Goal: Task Accomplishment & Management: Complete application form

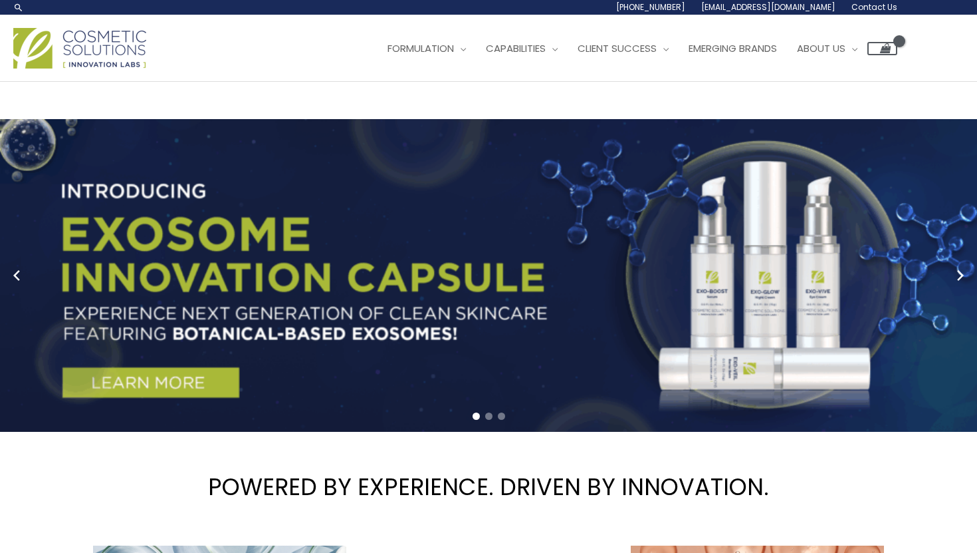
click at [0, 0] on link "Contact Us" at bounding box center [0, 0] width 0 height 0
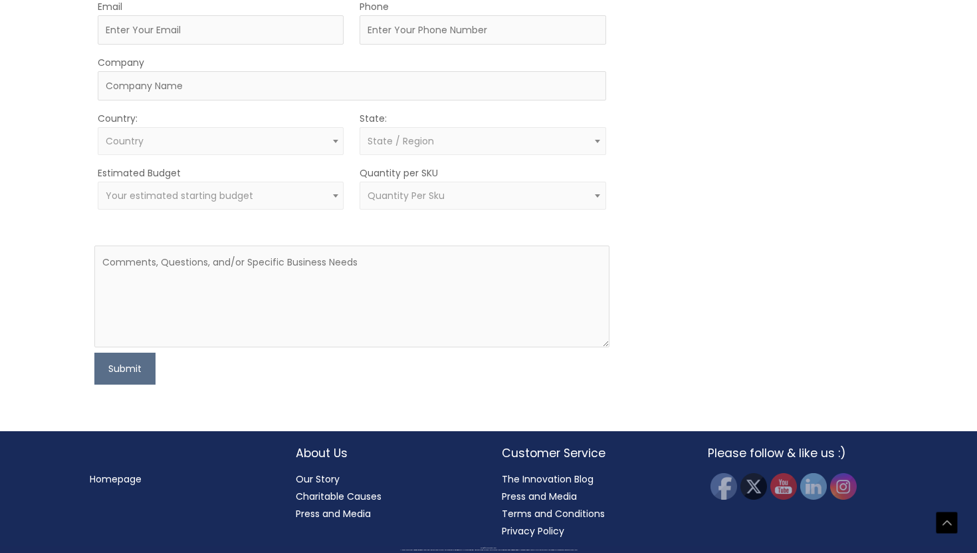
scroll to position [673, 0]
click at [326, 100] on input "Company" at bounding box center [352, 85] width 508 height 29
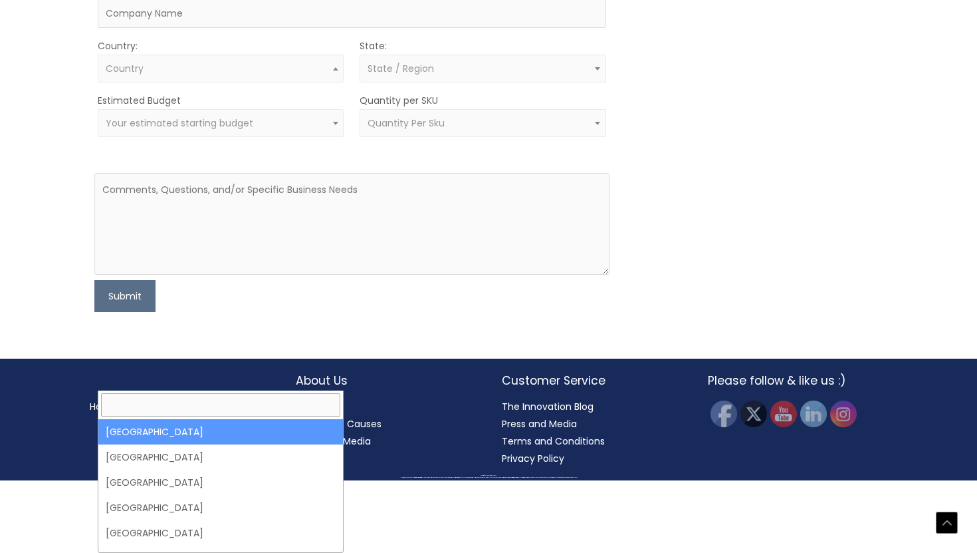
click at [283, 82] on span "Country" at bounding box center [221, 69] width 246 height 28
click at [690, 312] on div "MOQ TRIGGER STEP 2 TRIGGER" at bounding box center [754, 91] width 257 height 442
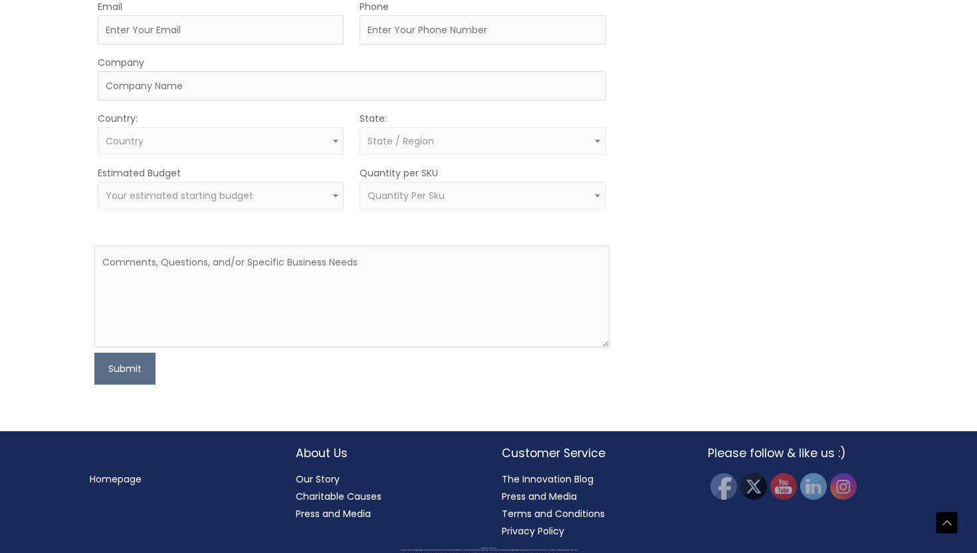
click at [578, 202] on span "Quantity Per Sku" at bounding box center [483, 196] width 231 height 13
click at [743, 357] on div "MOQ TRIGGER STEP 2 TRIGGER" at bounding box center [754, 163] width 257 height 442
click at [264, 202] on span "Your estimated starting budget" at bounding box center [221, 196] width 231 height 13
click at [777, 384] on div "MOQ TRIGGER STEP 2 TRIGGER" at bounding box center [754, 163] width 257 height 442
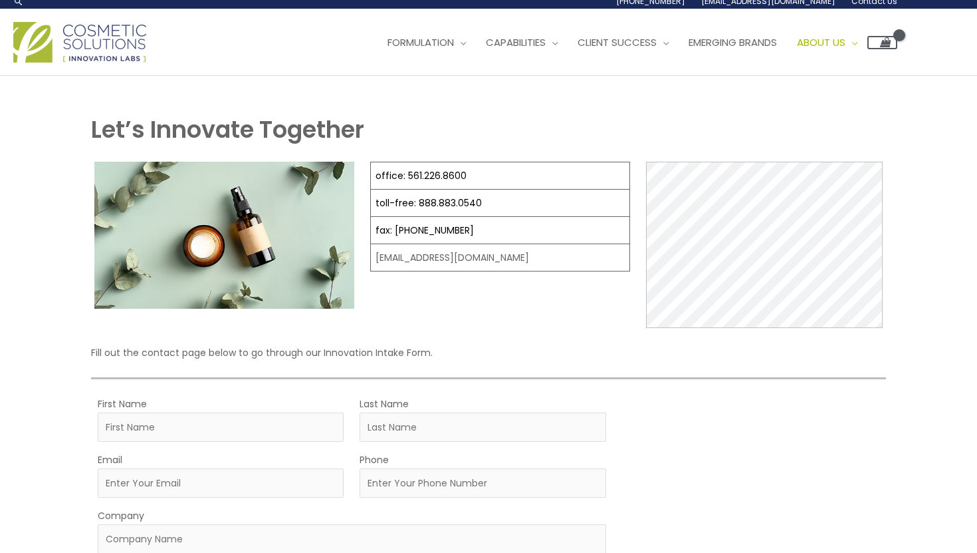
scroll to position [0, 0]
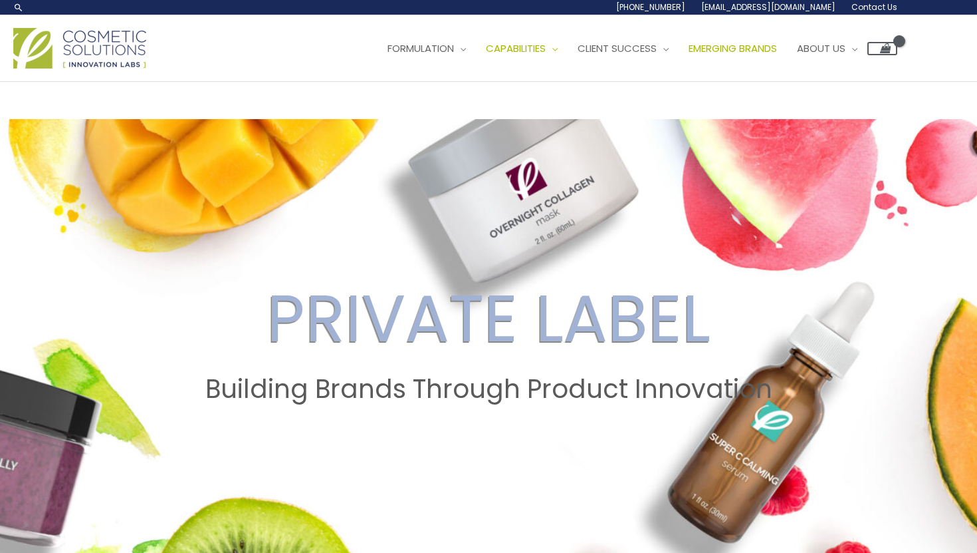
click at [775, 41] on span "Emerging Brands" at bounding box center [733, 48] width 88 height 14
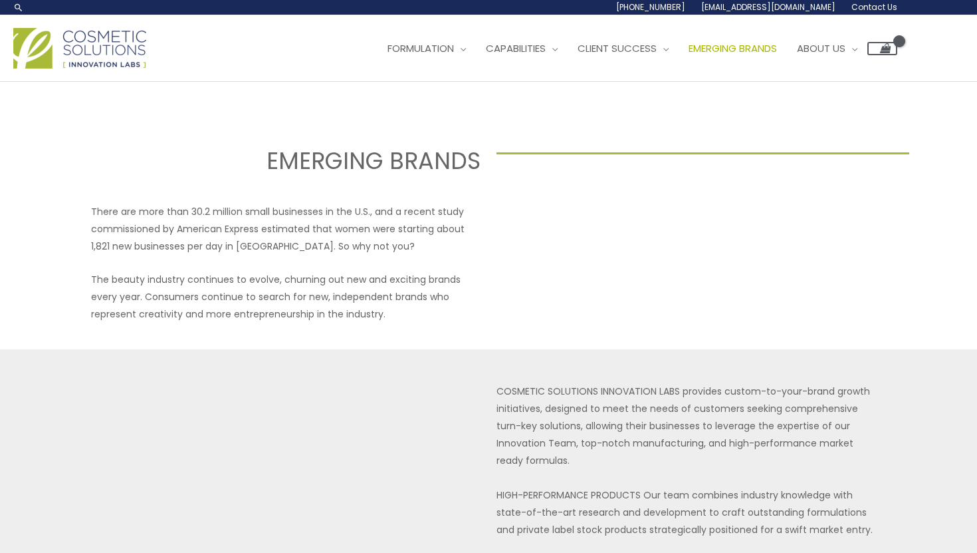
select select
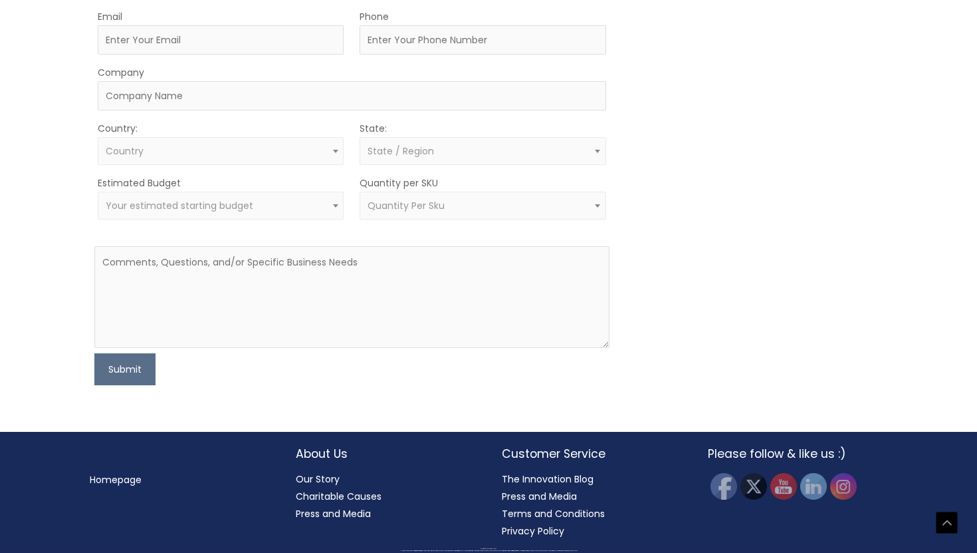
scroll to position [1085, 0]
click at [560, 212] on span "Quantity Per Sku" at bounding box center [483, 205] width 231 height 13
click at [283, 219] on div "Estimated Budget Less than 10,000 $10,000 $25,000 $50,000 $100,000+ Your estima…" at bounding box center [221, 196] width 246 height 45
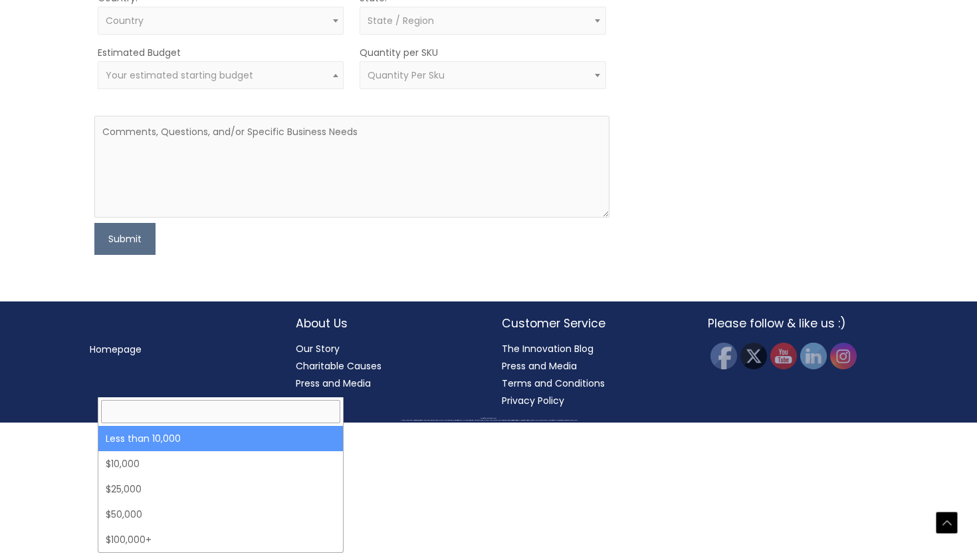
click at [279, 82] on span "Your estimated starting budget" at bounding box center [221, 75] width 231 height 13
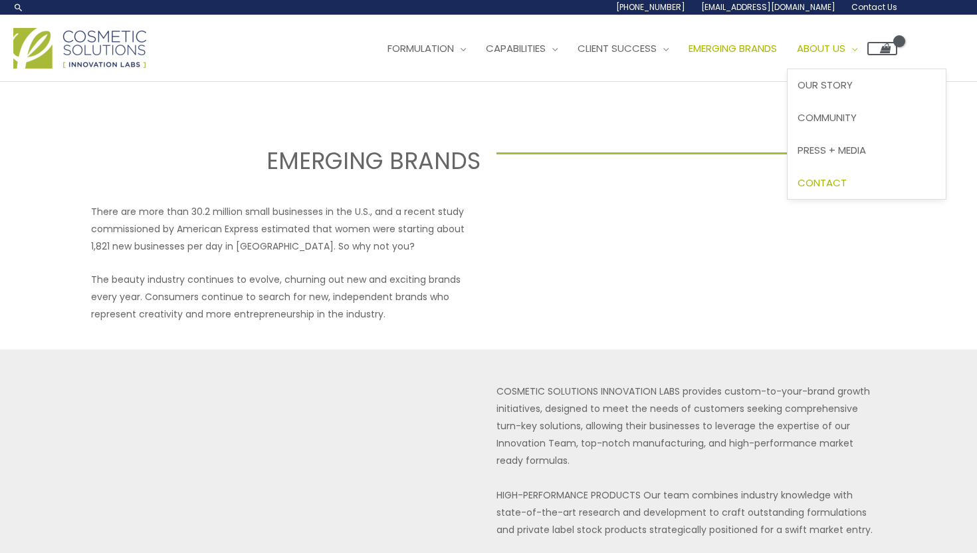
scroll to position [1096, 0]
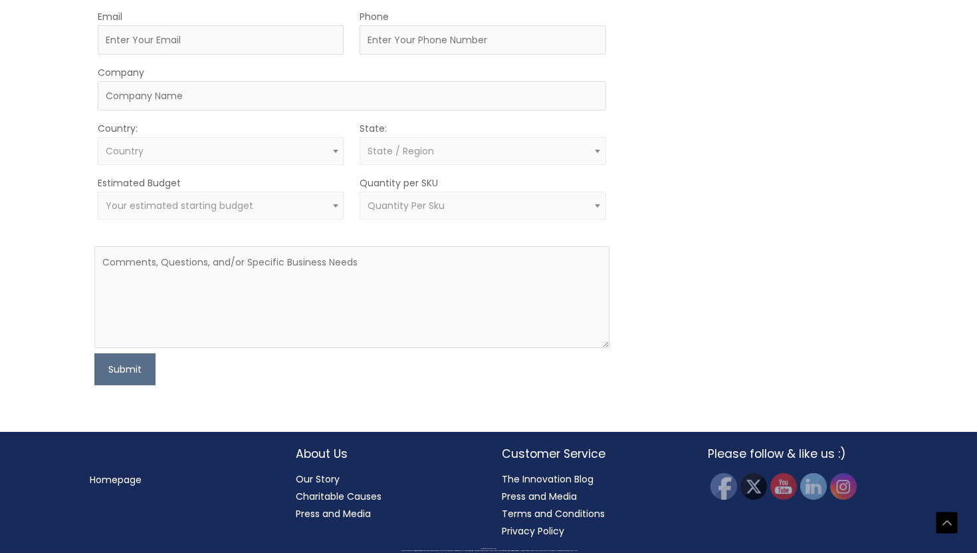
click at [222, 348] on textarea at bounding box center [351, 297] width 515 height 102
paste textarea "Hello, I’m looking for a turnkey OEM/ODM partner to develop a 50 ml odor-contro…"
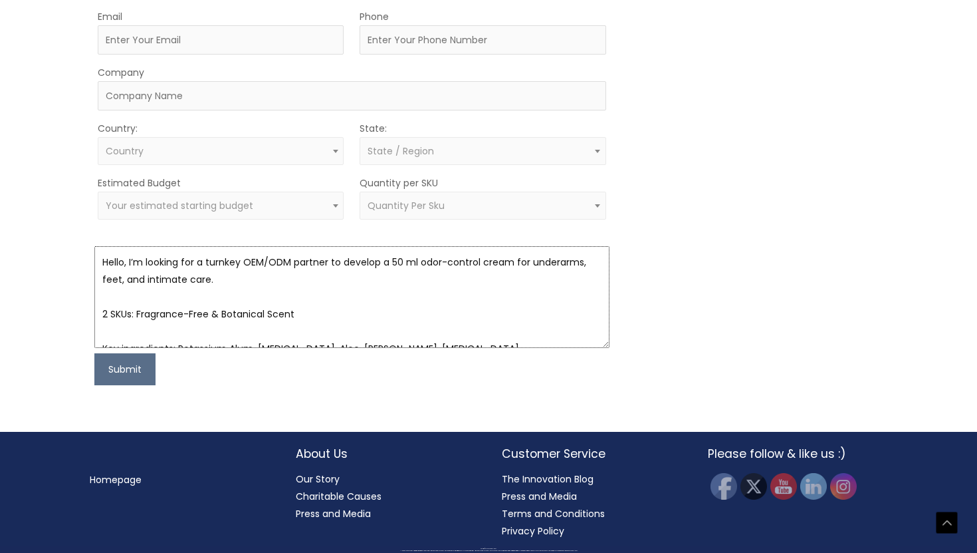
scroll to position [1039, 0]
click at [130, 348] on textarea "Hello, I’m looking for a turnkey OEM/ODM partner to develop a 50 ml odor-contro…" at bounding box center [351, 297] width 515 height 102
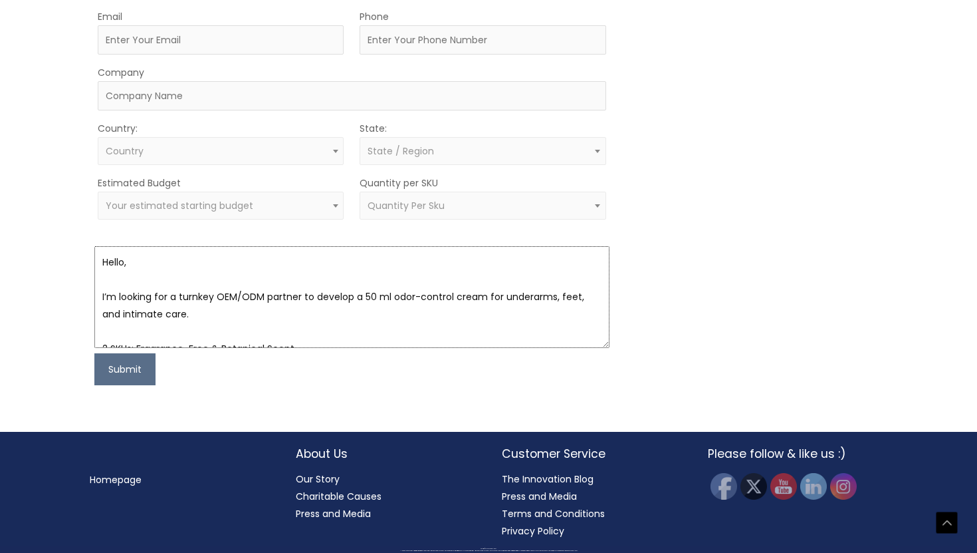
scroll to position [1, 0]
click at [373, 348] on textarea "Hello, I’m looking for a turnkey OEM/ODM partner to develop a 50 ml odor-contro…" at bounding box center [351, 297] width 515 height 102
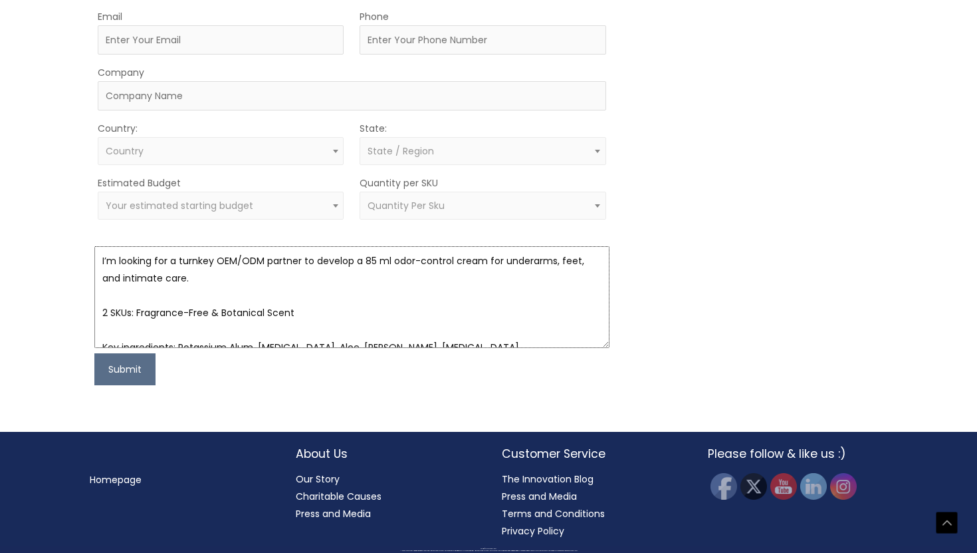
click at [275, 348] on textarea "Hello, I’m looking for a turnkey OEM/ODM partner to develop a 85 ml odor-contro…" at bounding box center [351, 297] width 515 height 102
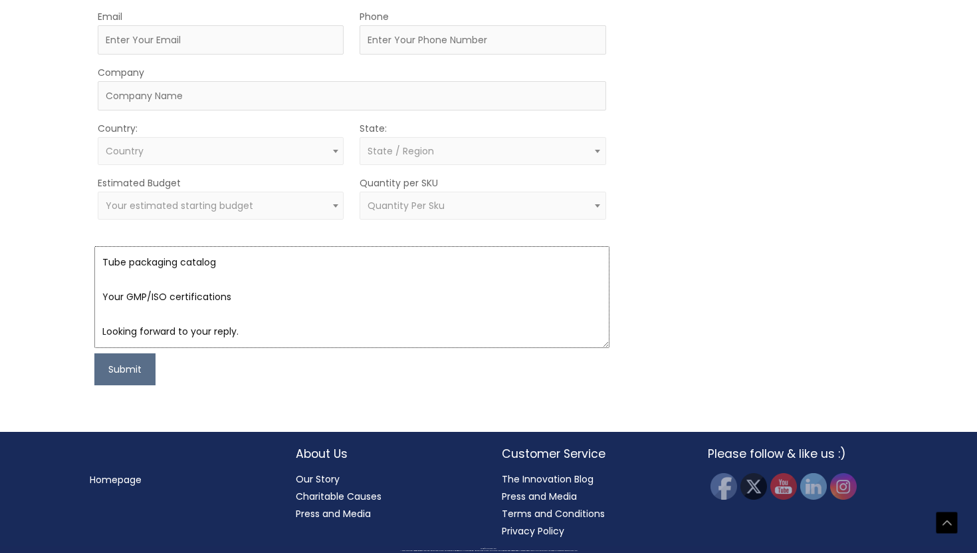
scroll to position [1167, 0]
click at [323, 333] on textarea "Hello, I’m looking for a turnkey OEM/ODM partner to develop a 85 ml odor-contro…" at bounding box center [351, 297] width 515 height 102
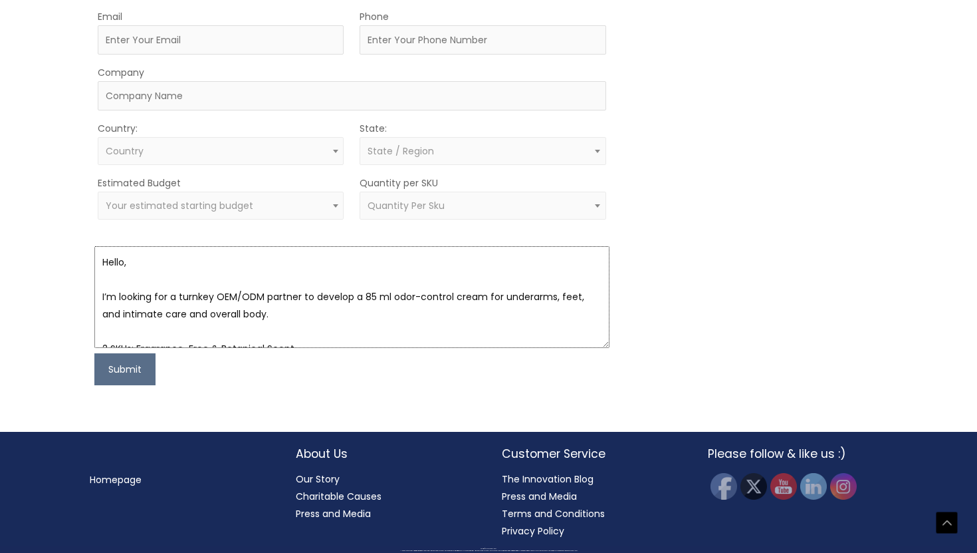
scroll to position [966, 0]
type textarea "Hello, I’m looking for a turnkey OEM/ODM partner to develop a 85 ml odor-contro…"
type input "Iqbal"
type input "Salah"
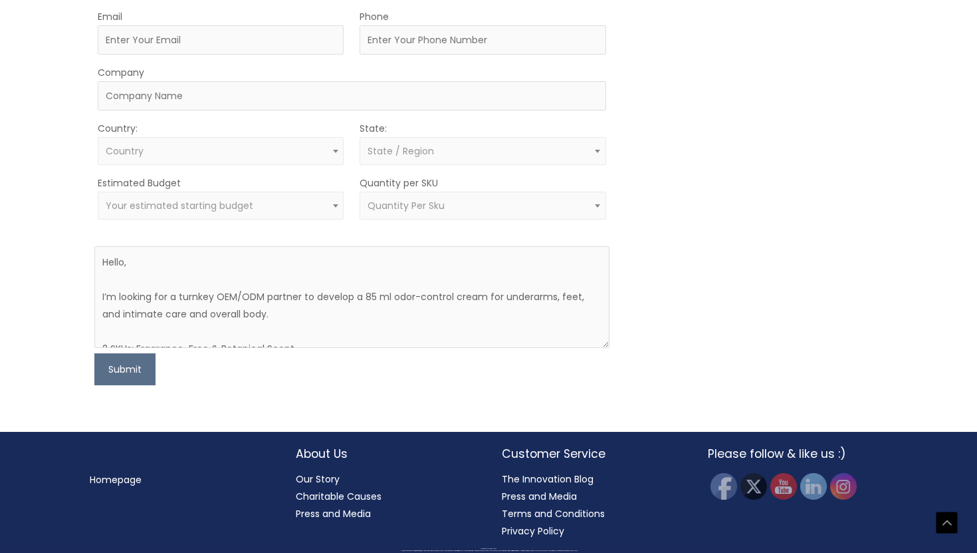
type input "iqbal.salah@outlook.com"
select select "[GEOGRAPHIC_DATA]"
select select
click at [144, 385] on button "Submit" at bounding box center [124, 369] width 61 height 32
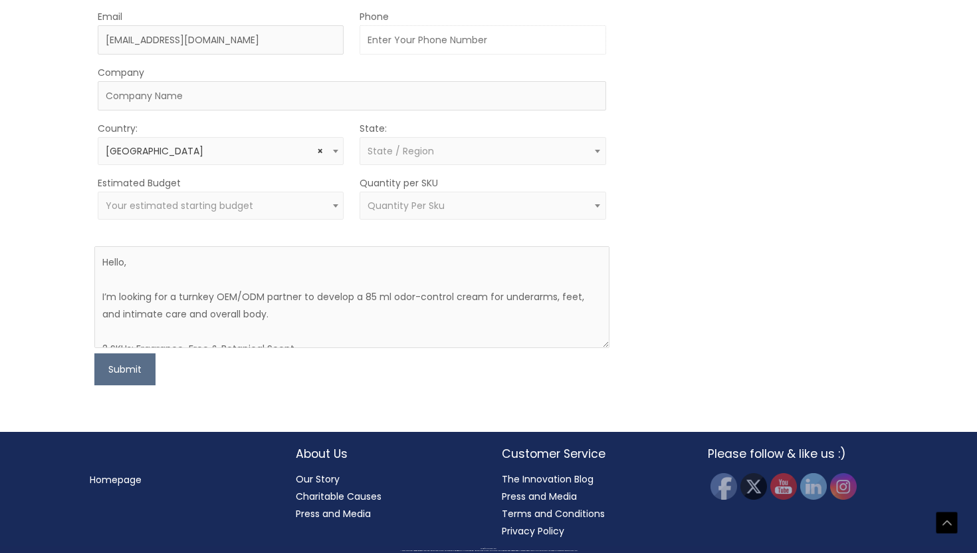
click at [478, 55] on input "Phone" at bounding box center [483, 39] width 246 height 29
type input "+46725168645"
click at [723, 250] on div "MOQ TRIGGER STEP 2 TRIGGER" at bounding box center [754, 168] width 257 height 433
click at [107, 385] on button "Submit" at bounding box center [124, 369] width 61 height 32
click at [229, 110] on input "Company" at bounding box center [352, 95] width 508 height 29
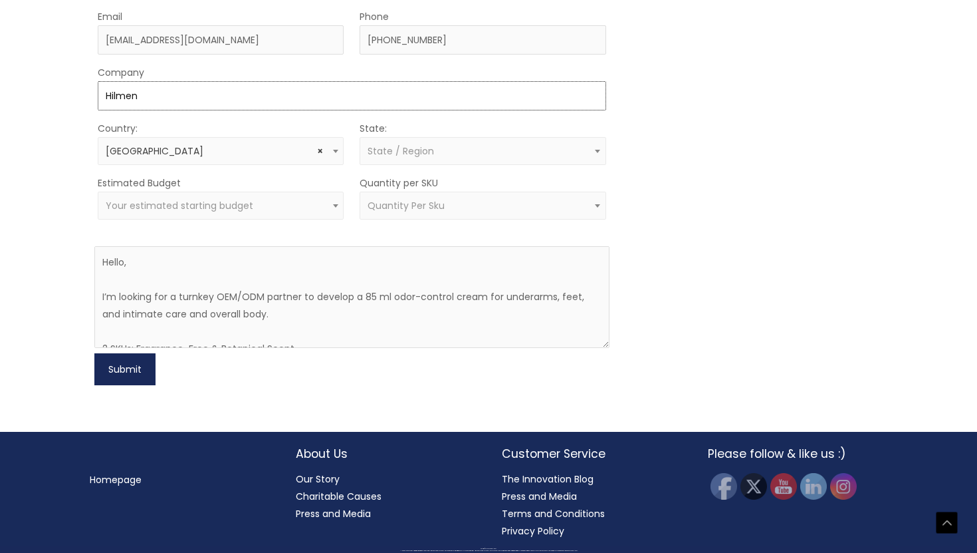
type input "Hilmen"
click at [122, 385] on button "Submit" at bounding box center [124, 369] width 61 height 32
click at [203, 219] on div "Estimated Budget Less than 10,000 $10,000 $25,000 $50,000 $100,000+ Your estima…" at bounding box center [221, 196] width 246 height 45
click at [206, 219] on span "Your estimated starting budget" at bounding box center [221, 206] width 246 height 28
click at [225, 212] on span "× Less than 10,000" at bounding box center [221, 205] width 231 height 13
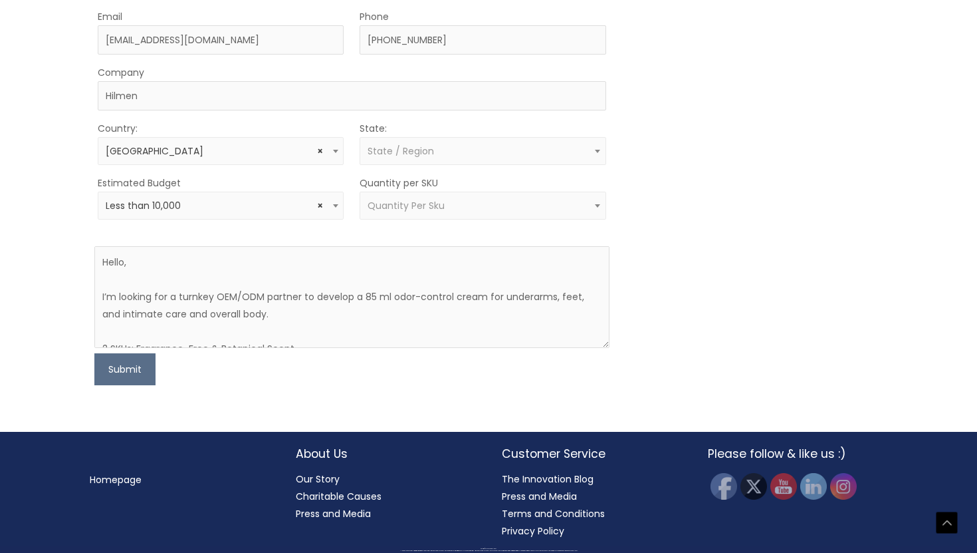
click at [168, 219] on span "× Less than 10,000" at bounding box center [221, 206] width 246 height 28
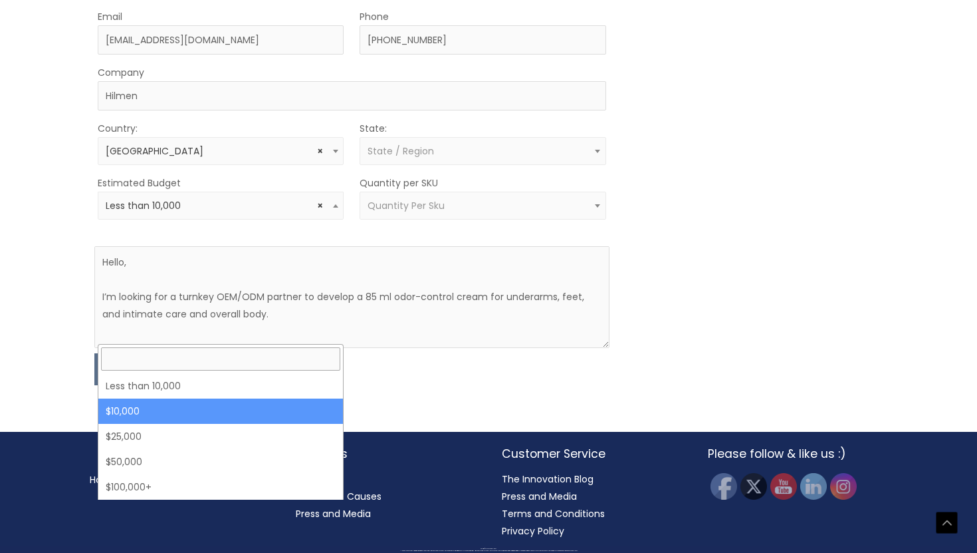
select select "10000"
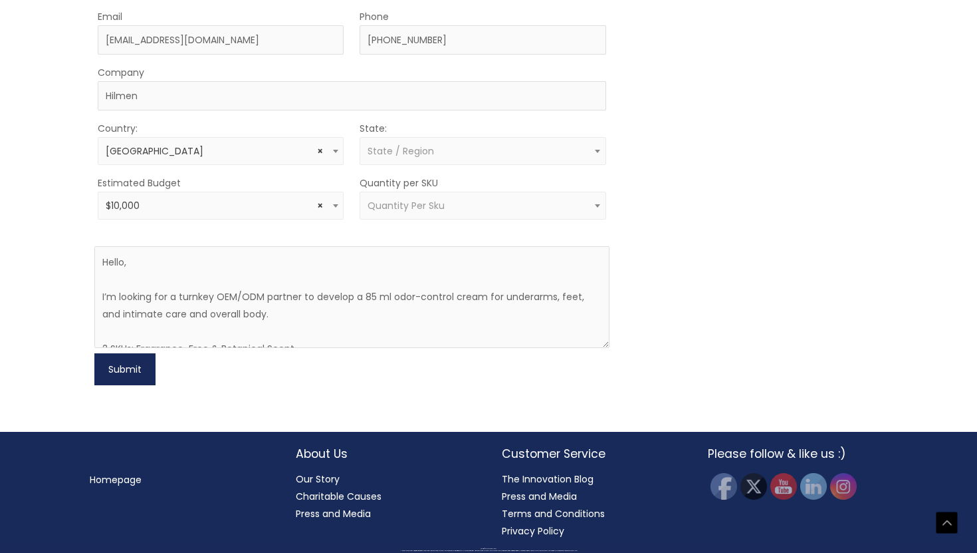
click at [131, 385] on button "Submit" at bounding box center [124, 369] width 61 height 32
click at [476, 212] on span "Quantity Per Sku" at bounding box center [483, 205] width 231 height 13
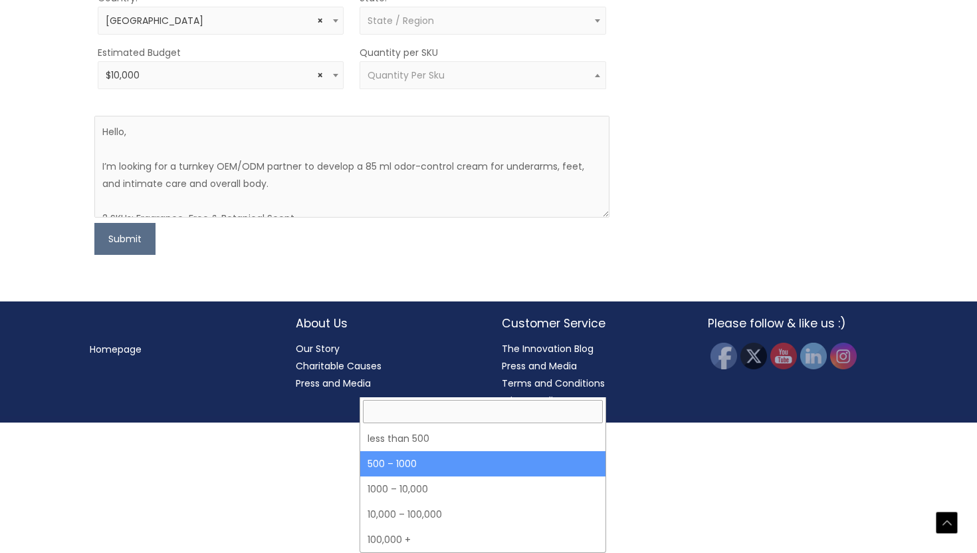
select select "8"
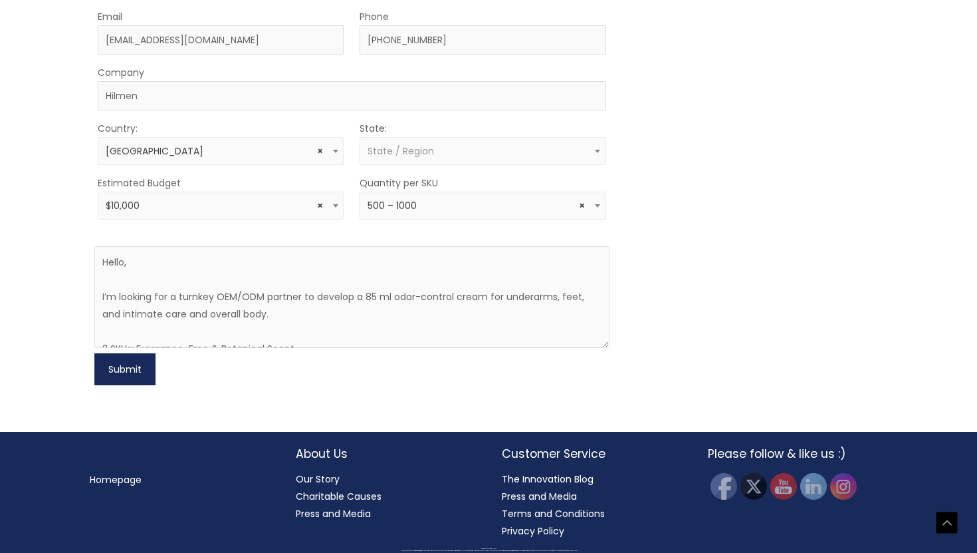
click at [131, 385] on button "Submit" at bounding box center [124, 369] width 61 height 32
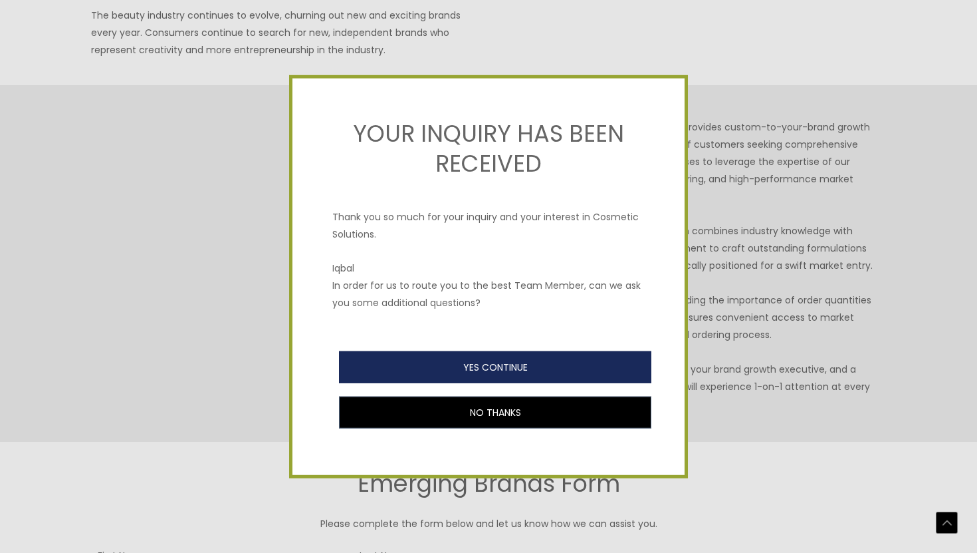
scroll to position [246, 0]
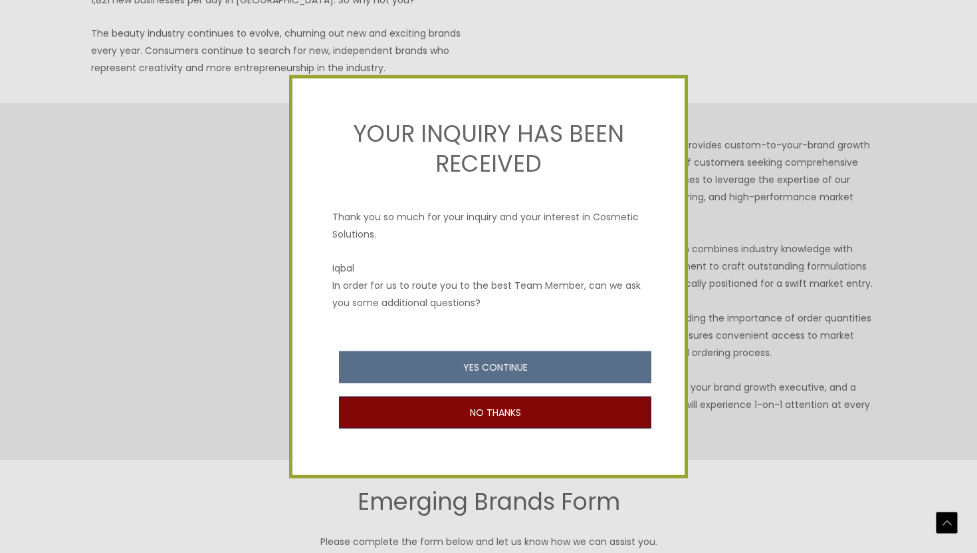
click at [532, 417] on button "NO THANKS" at bounding box center [495, 412] width 313 height 32
